Goal: Navigation & Orientation: Find specific page/section

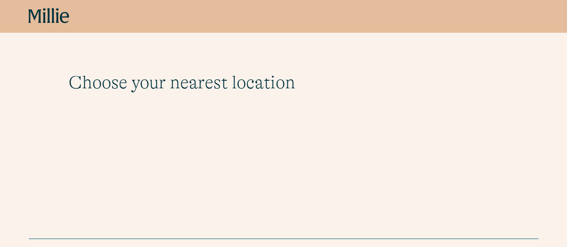
click at [59, 21] on icon at bounding box center [48, 16] width 41 height 16
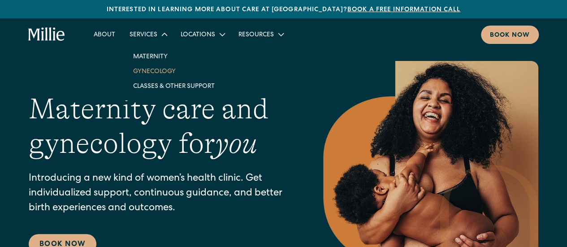
click at [156, 70] on link "Gynecology" at bounding box center [174, 71] width 96 height 15
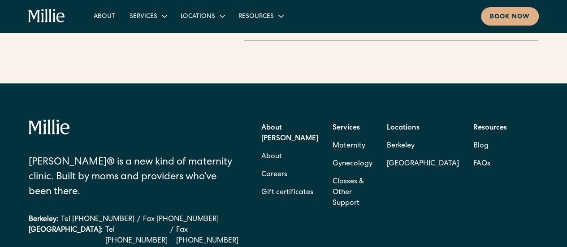
scroll to position [1926, 0]
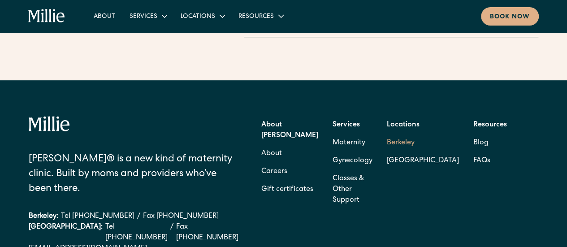
click at [425, 134] on link "Berkeley" at bounding box center [422, 143] width 72 height 18
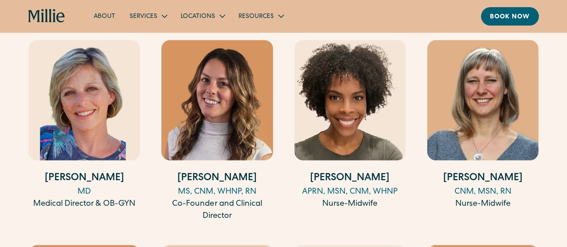
scroll to position [940, 0]
